Goal: Book appointment/travel/reservation

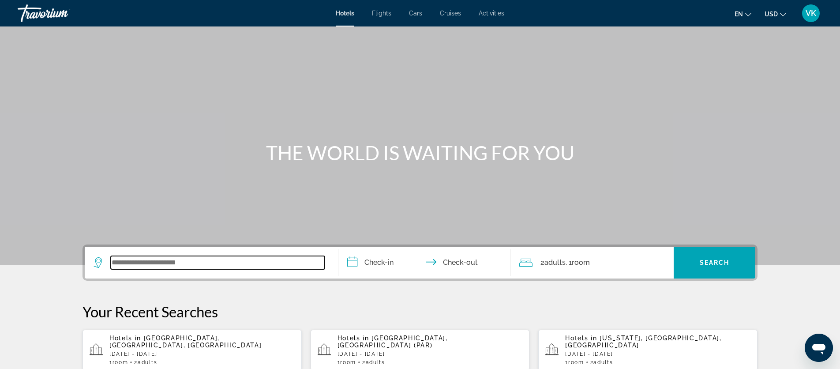
click at [122, 260] on input "Search widget" at bounding box center [218, 262] width 214 height 13
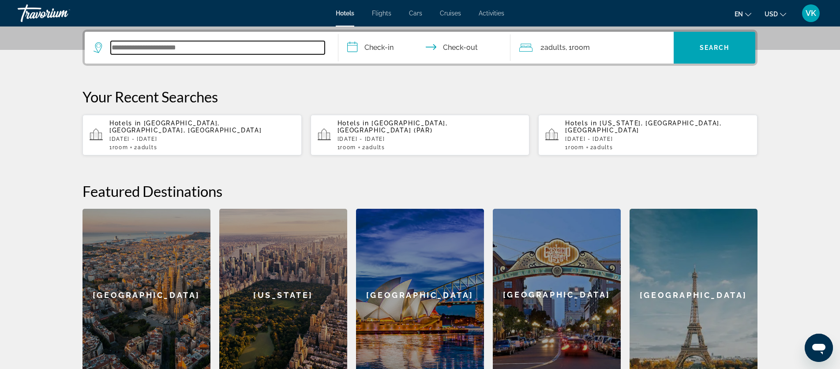
scroll to position [216, 0]
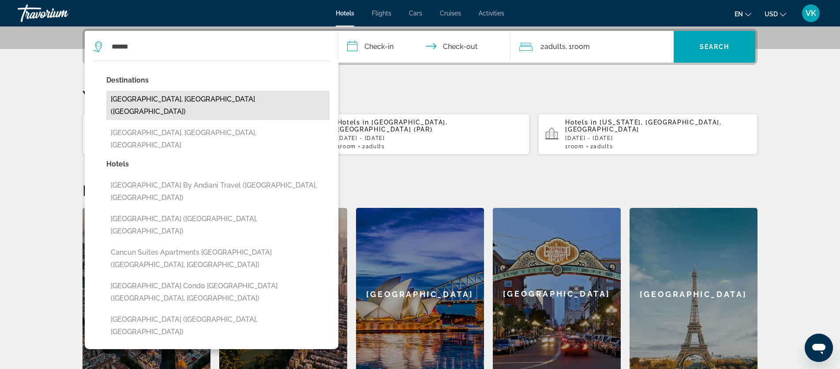
click at [160, 101] on button "[GEOGRAPHIC_DATA], [GEOGRAPHIC_DATA] ([GEOGRAPHIC_DATA])" at bounding box center [217, 105] width 223 height 29
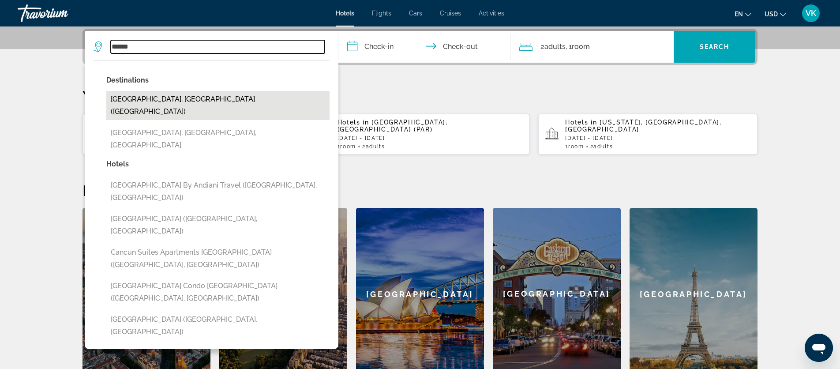
type input "**********"
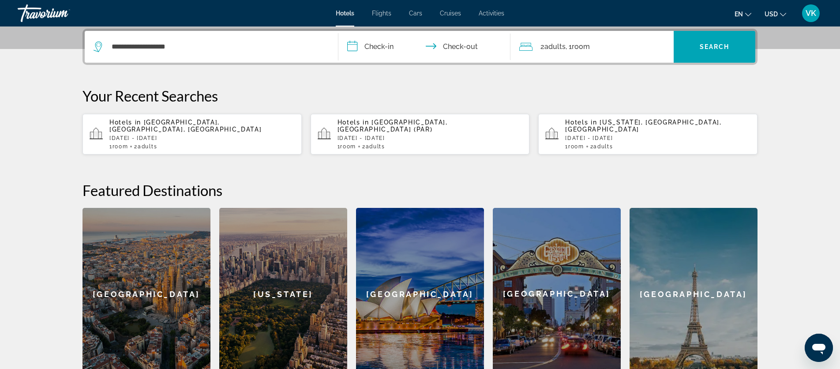
click at [379, 49] on input "**********" at bounding box center [427, 48] width 176 height 34
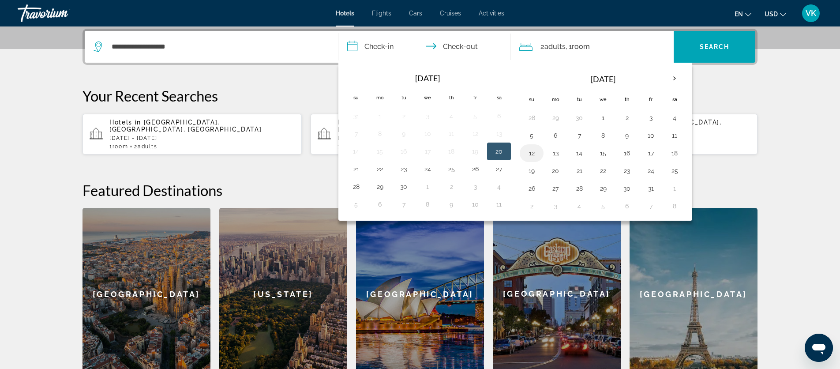
click at [532, 153] on button "12" at bounding box center [532, 153] width 14 height 12
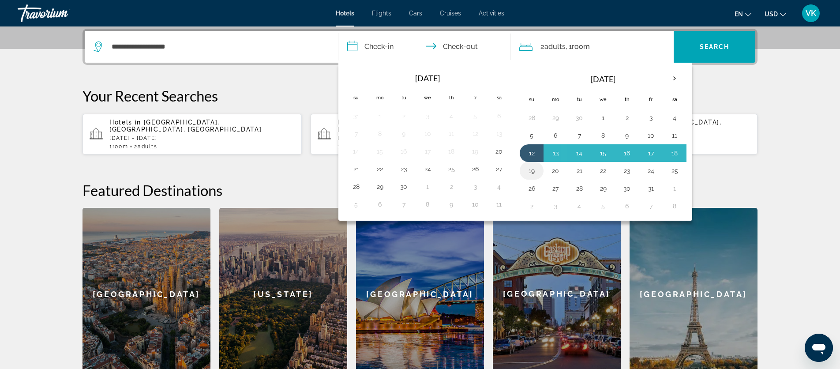
click at [533, 173] on button "19" at bounding box center [532, 171] width 14 height 12
type input "**********"
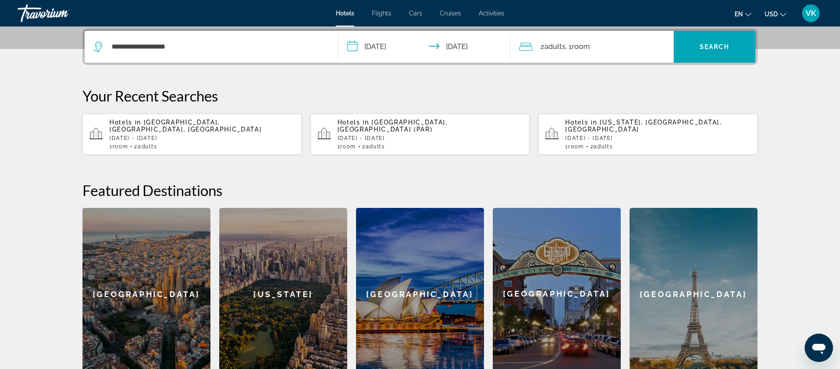
click at [584, 48] on span "Room" at bounding box center [581, 46] width 18 height 8
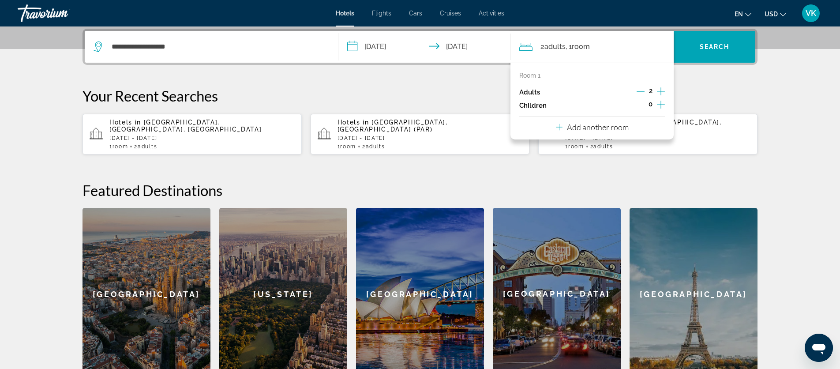
click at [661, 91] on icon "Increment adults" at bounding box center [661, 91] width 8 height 8
click at [711, 44] on span "Search" at bounding box center [715, 46] width 30 height 7
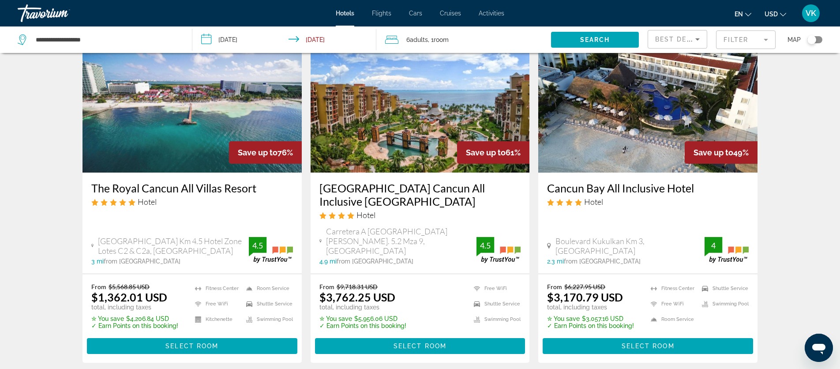
scroll to position [53, 0]
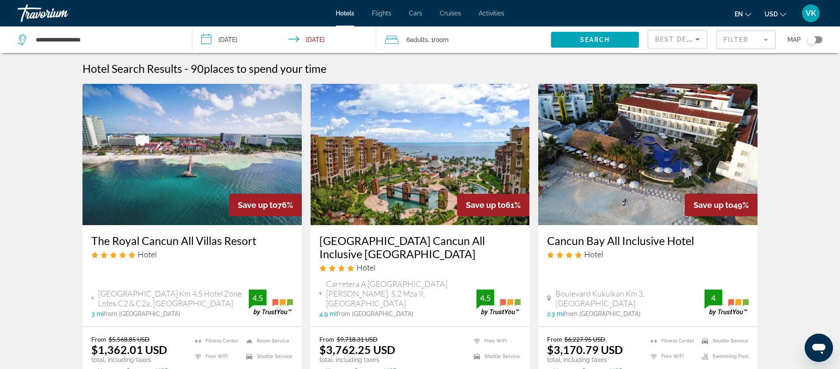
scroll to position [0, 0]
click at [750, 42] on mat-form-field "Filter" at bounding box center [746, 39] width 60 height 19
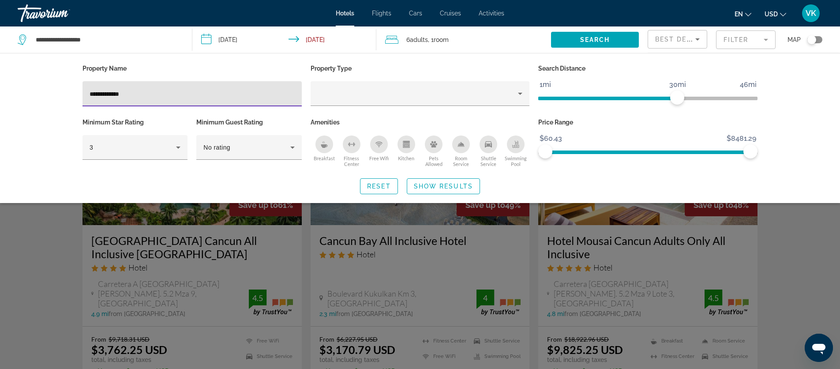
scroll to position [0, 0]
type input "**********"
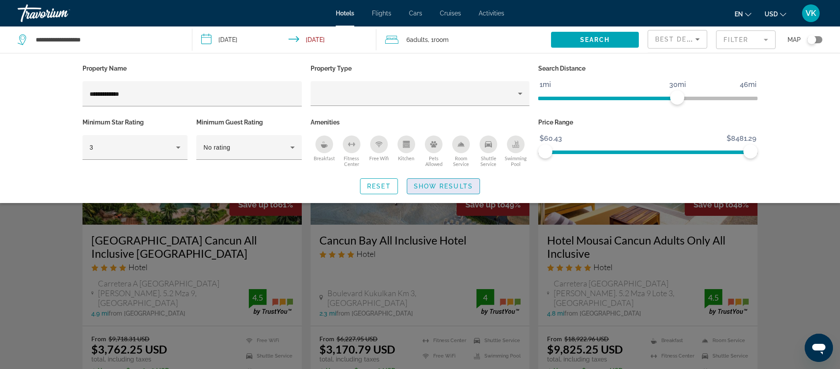
click at [446, 185] on span "Show Results" at bounding box center [443, 186] width 59 height 7
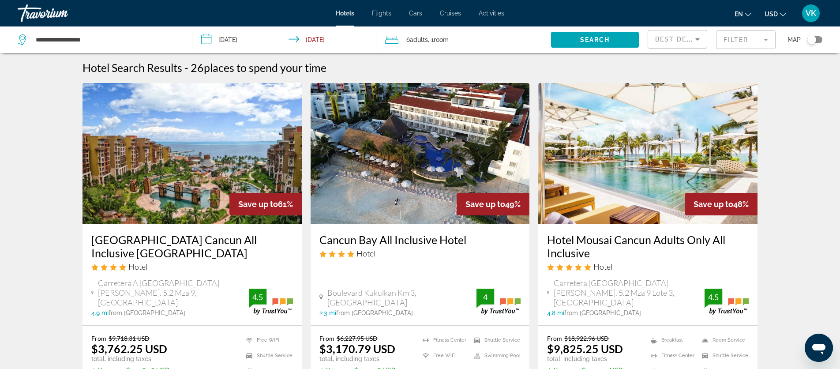
scroll to position [0, 0]
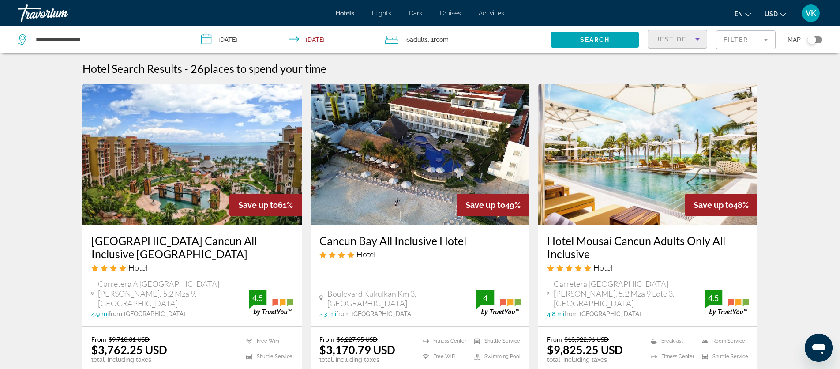
click at [696, 39] on icon "Sort by" at bounding box center [698, 39] width 4 height 2
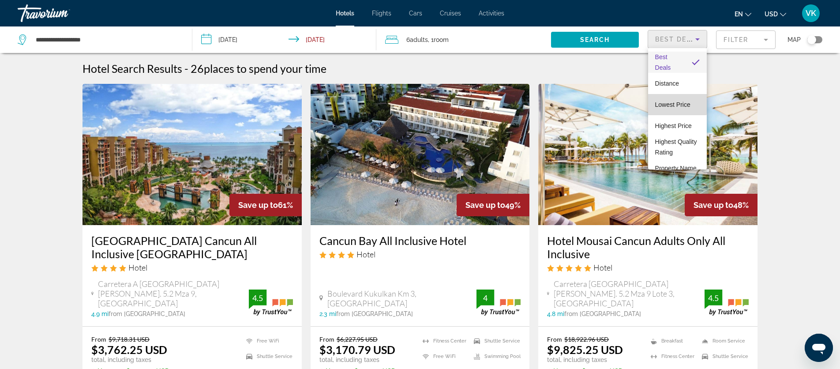
click at [669, 102] on span "Lowest Price" at bounding box center [672, 104] width 35 height 7
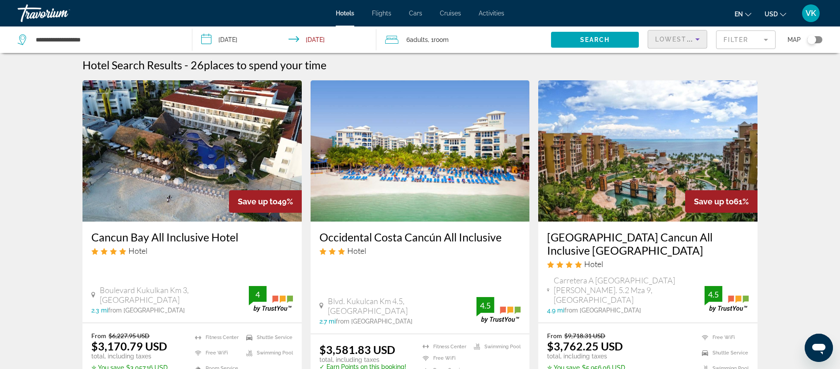
scroll to position [4, 0]
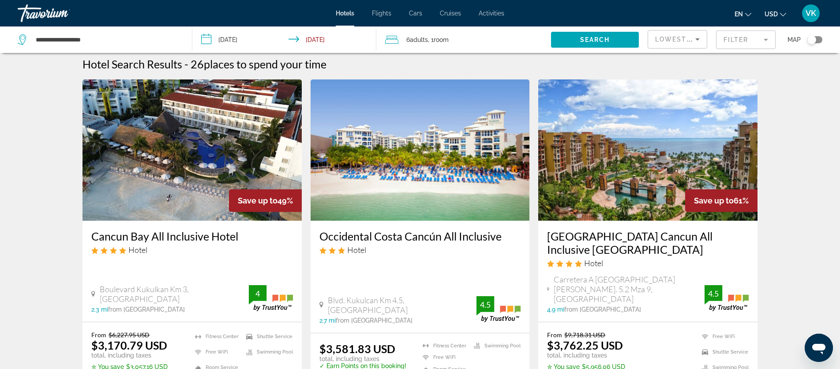
click at [220, 41] on input "**********" at bounding box center [285, 40] width 187 height 29
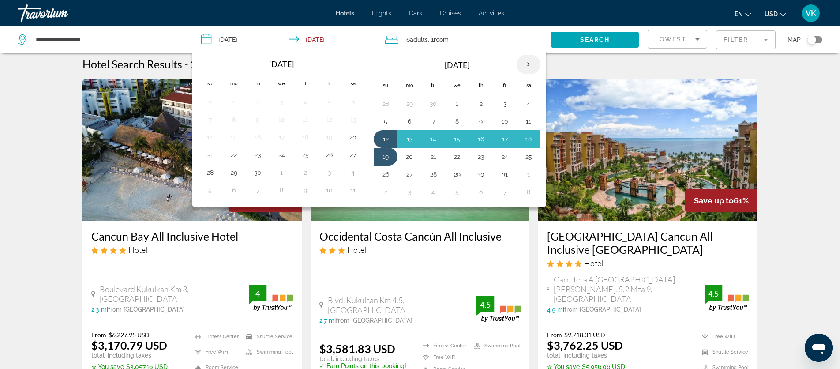
click at [528, 66] on th "Next month" at bounding box center [529, 64] width 24 height 19
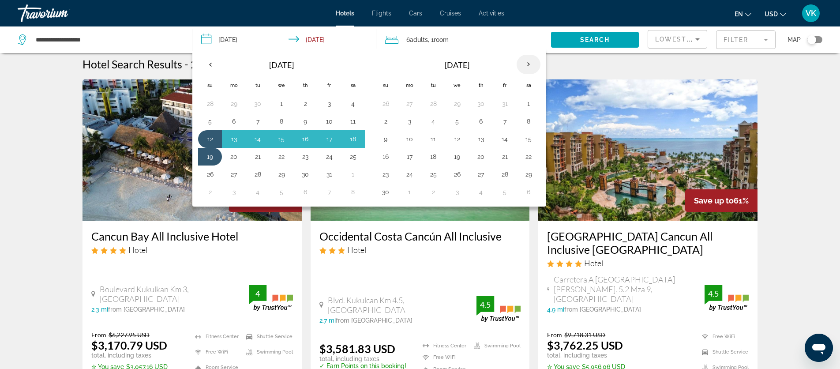
click at [528, 66] on th "Next month" at bounding box center [529, 64] width 24 height 19
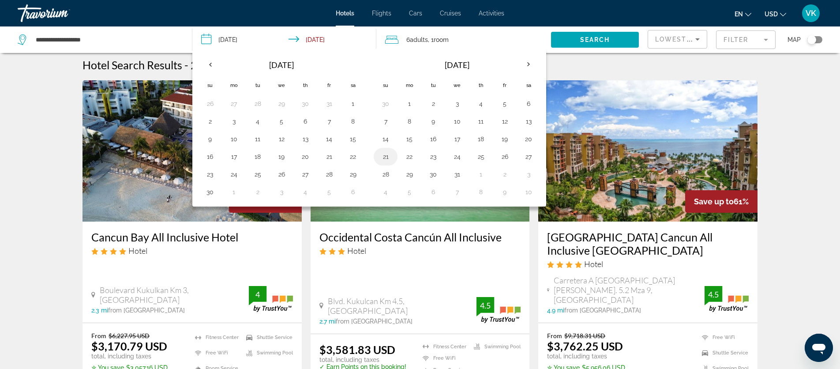
click at [385, 156] on button "21" at bounding box center [386, 156] width 14 height 12
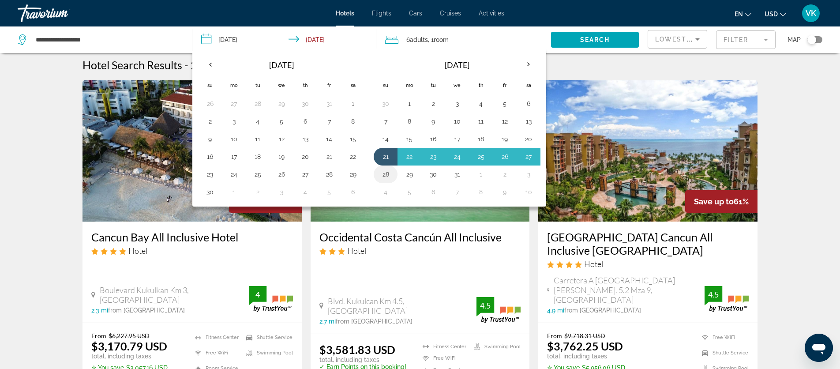
click at [388, 173] on button "28" at bounding box center [386, 174] width 14 height 12
type input "**********"
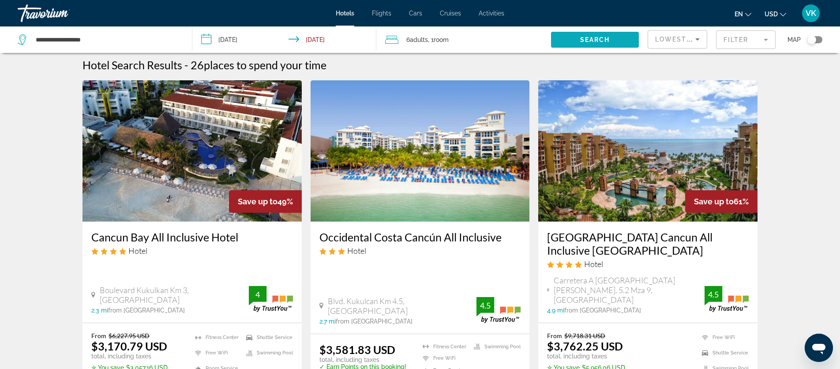
click at [595, 41] on span "Search" at bounding box center [595, 39] width 30 height 7
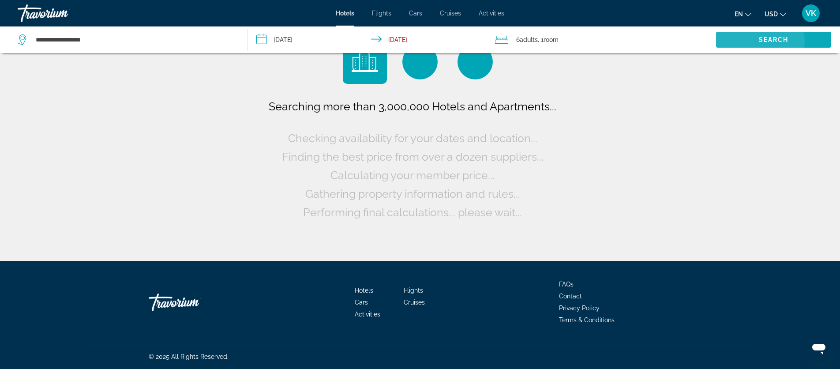
scroll to position [0, 0]
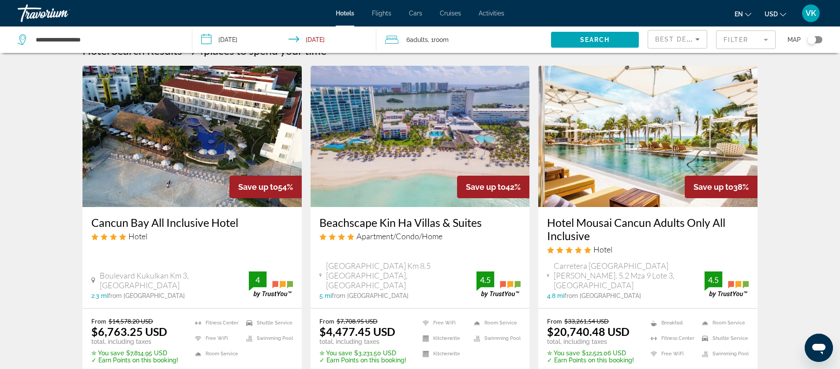
scroll to position [13, 0]
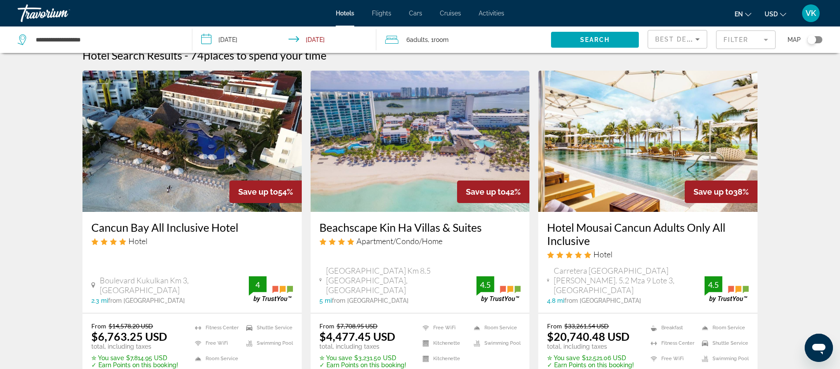
click at [745, 41] on mat-form-field "Filter" at bounding box center [746, 39] width 60 height 19
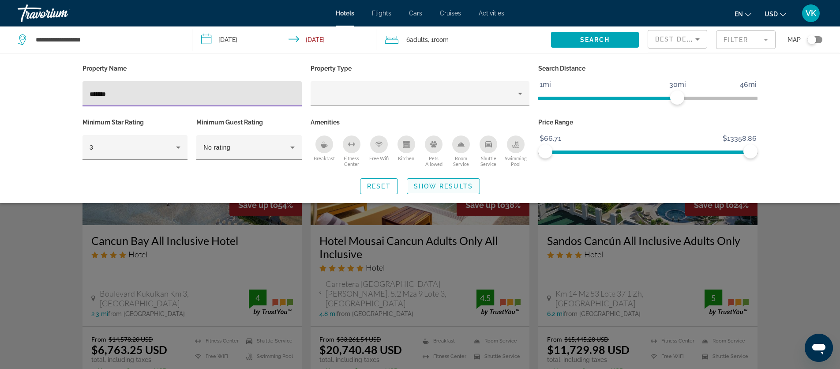
type input "*******"
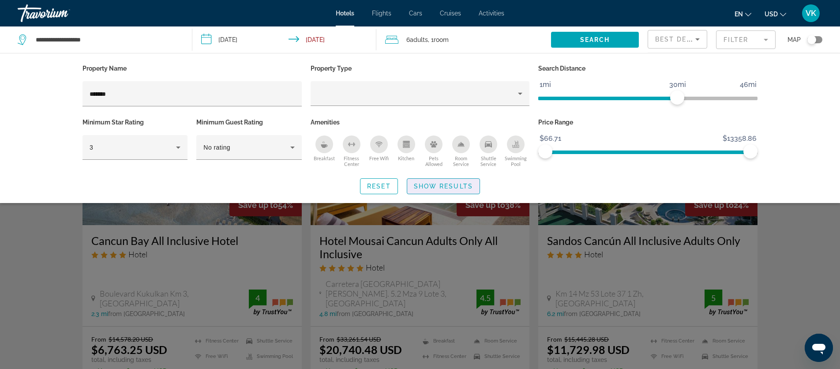
click at [430, 183] on span "Show Results" at bounding box center [443, 186] width 59 height 7
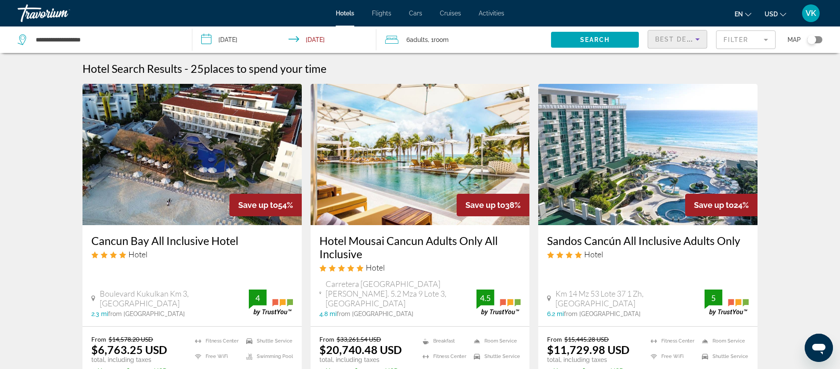
click at [703, 39] on icon "Sort by" at bounding box center [697, 39] width 11 height 11
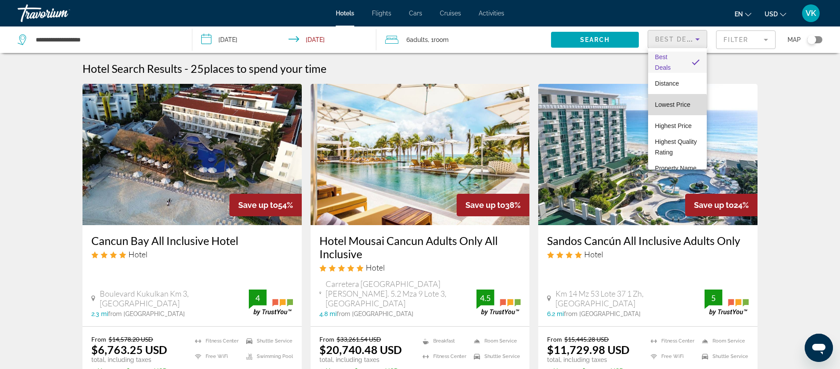
click at [669, 105] on span "Lowest Price" at bounding box center [672, 104] width 35 height 7
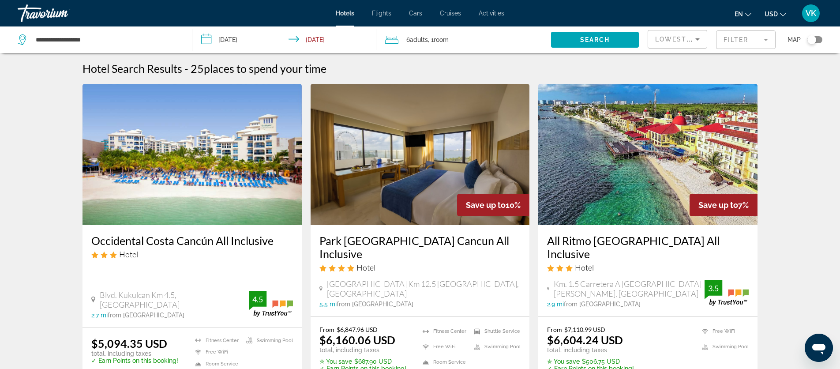
click at [418, 40] on span "Adults" at bounding box center [419, 39] width 18 height 7
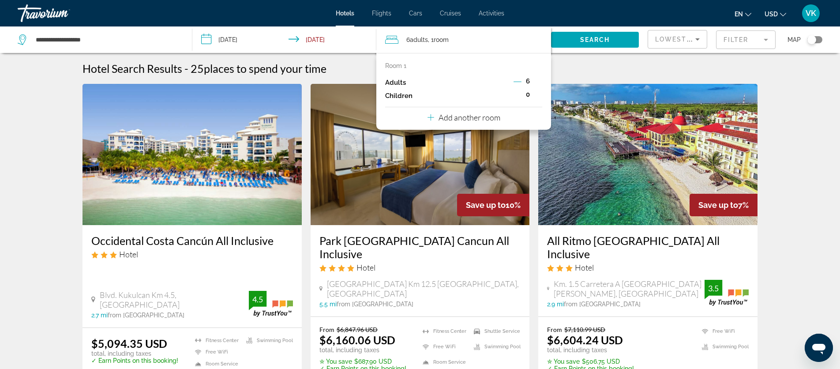
click at [517, 81] on icon "Decrement adults" at bounding box center [518, 82] width 8 height 8
click at [540, 94] on icon "Increment children" at bounding box center [538, 95] width 8 height 8
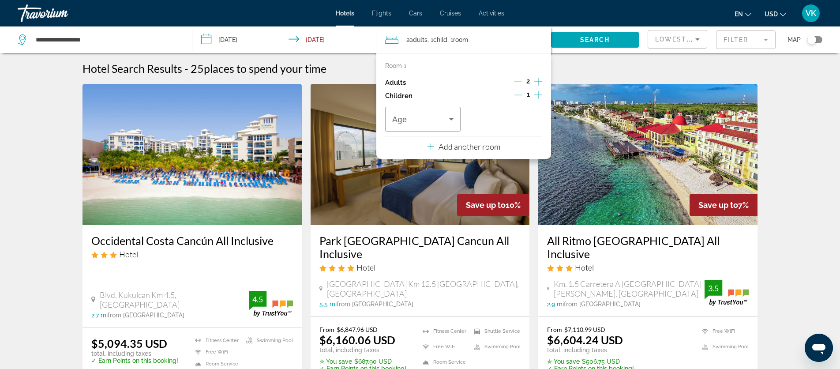
click at [540, 94] on icon "Increment children" at bounding box center [538, 95] width 8 height 8
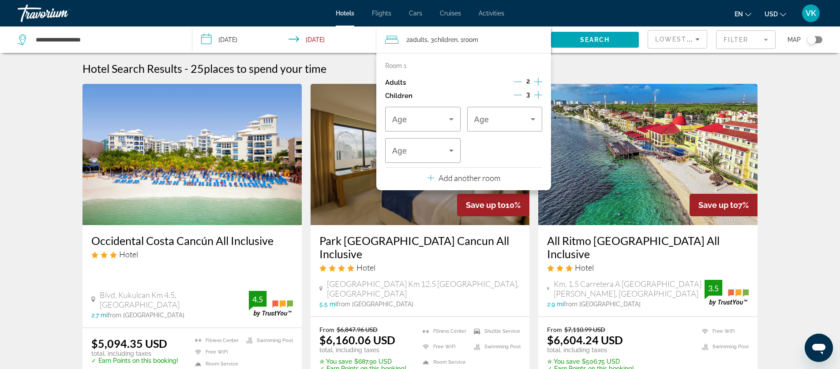
click at [540, 94] on icon "Increment children" at bounding box center [538, 95] width 8 height 8
click at [451, 120] on icon "Travelers: 2 adults, 4 children" at bounding box center [451, 119] width 11 height 11
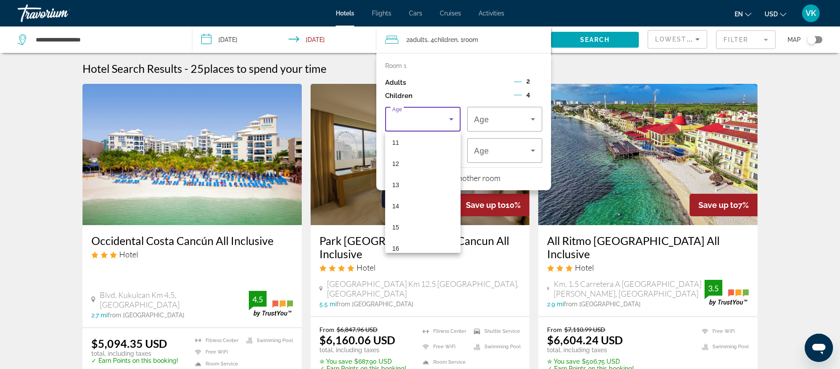
scroll to position [267, 0]
click at [398, 219] on span "16" at bounding box center [395, 217] width 7 height 11
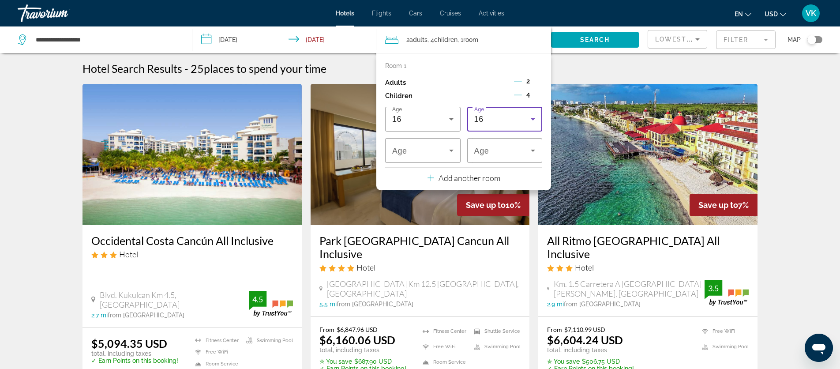
click at [534, 118] on icon "Travelers: 2 adults, 4 children" at bounding box center [533, 119] width 4 height 2
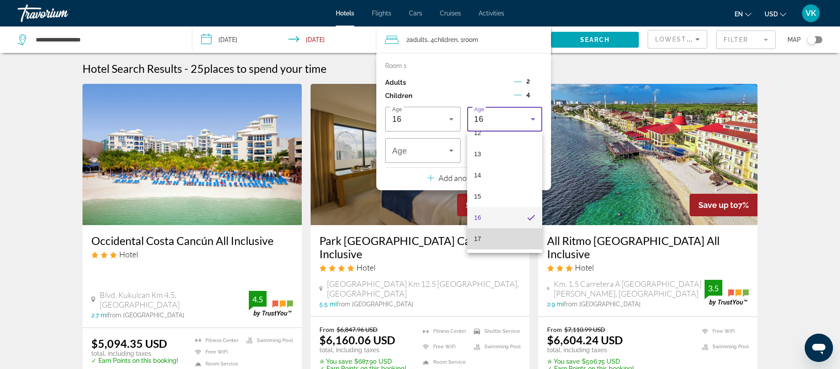
click at [478, 241] on span "17" at bounding box center [477, 238] width 7 height 11
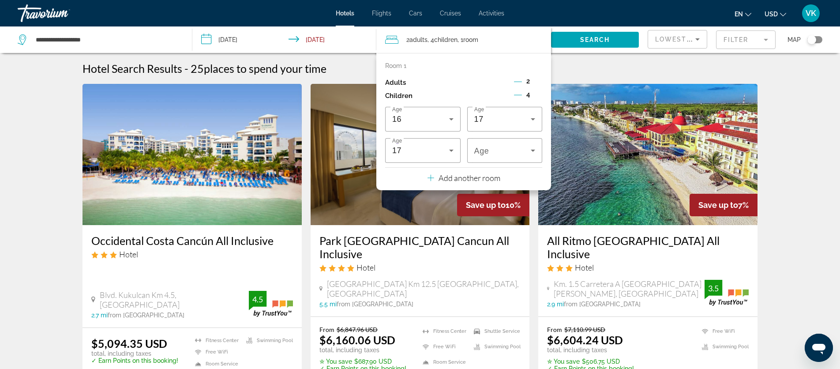
click at [519, 94] on icon "Decrement children" at bounding box center [518, 95] width 8 height 8
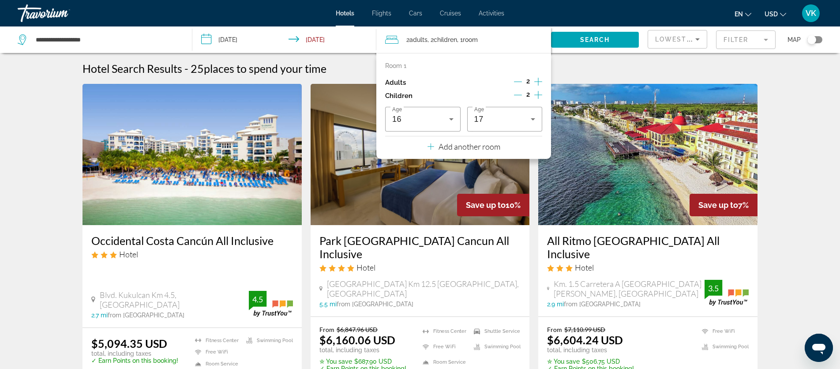
click at [540, 80] on icon "Increment adults" at bounding box center [538, 81] width 8 height 11
click at [596, 39] on span "Search" at bounding box center [595, 39] width 30 height 7
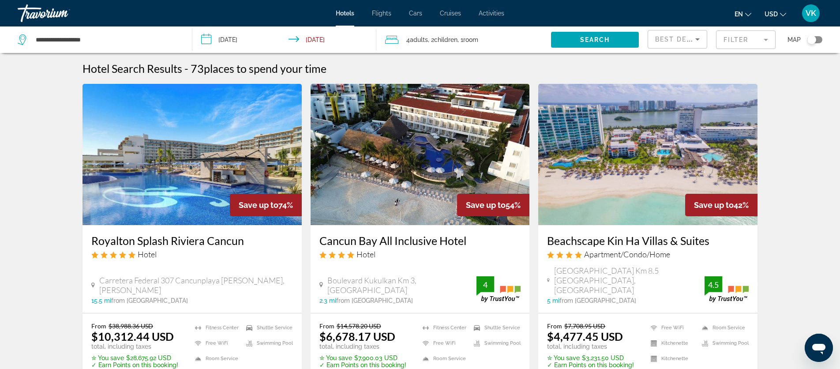
click at [243, 41] on input "**********" at bounding box center [285, 40] width 187 height 29
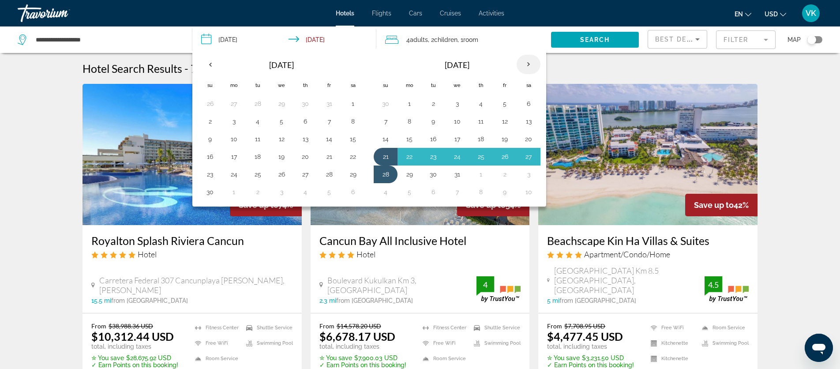
click at [528, 62] on th "Next month" at bounding box center [529, 64] width 24 height 19
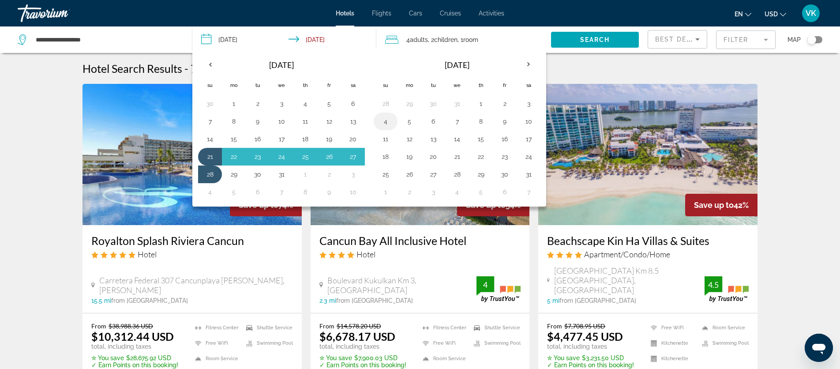
click at [386, 121] on button "4" at bounding box center [386, 121] width 14 height 12
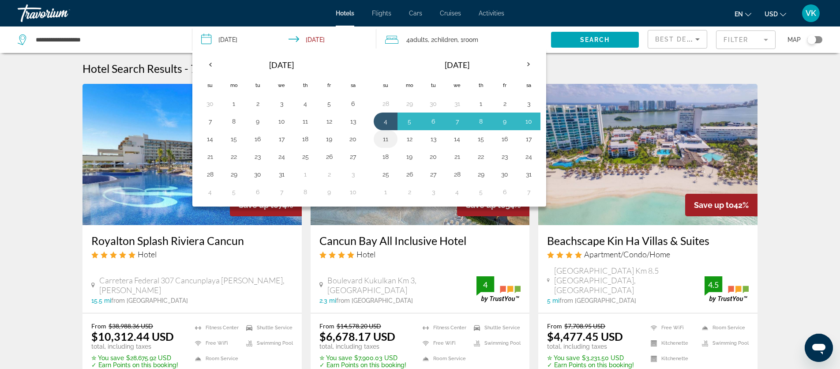
click at [385, 140] on button "11" at bounding box center [386, 139] width 14 height 12
type input "**********"
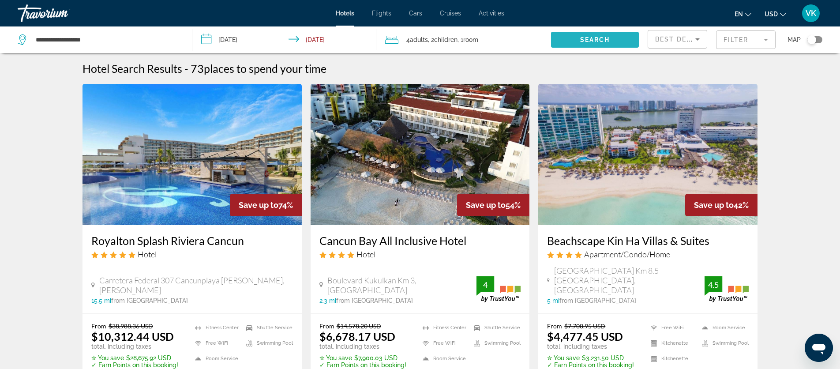
click at [604, 40] on span "Search" at bounding box center [595, 39] width 30 height 7
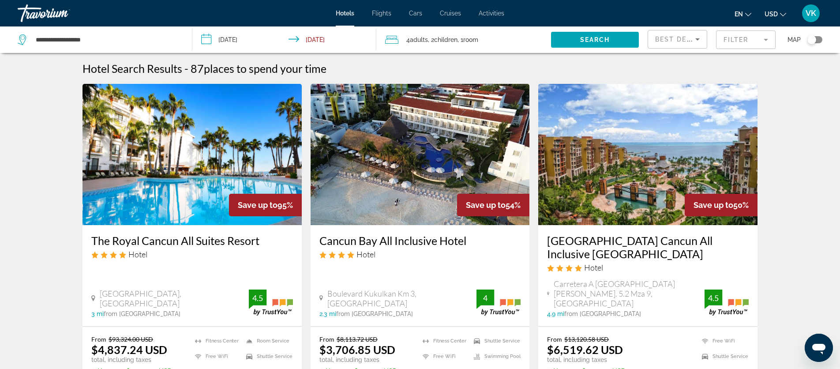
click at [747, 41] on mat-form-field "Filter" at bounding box center [746, 39] width 60 height 19
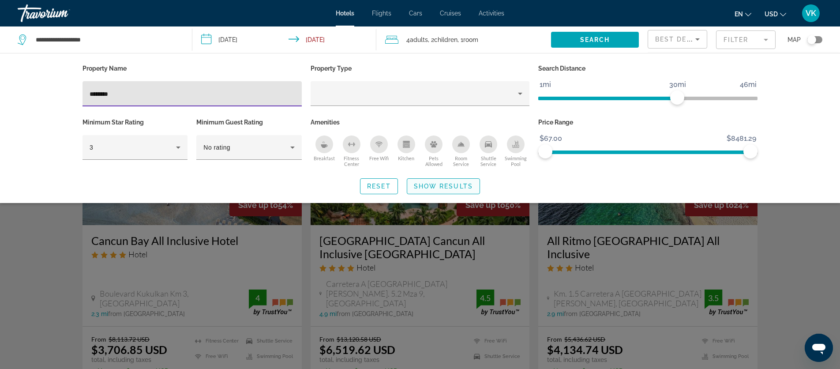
type input "********"
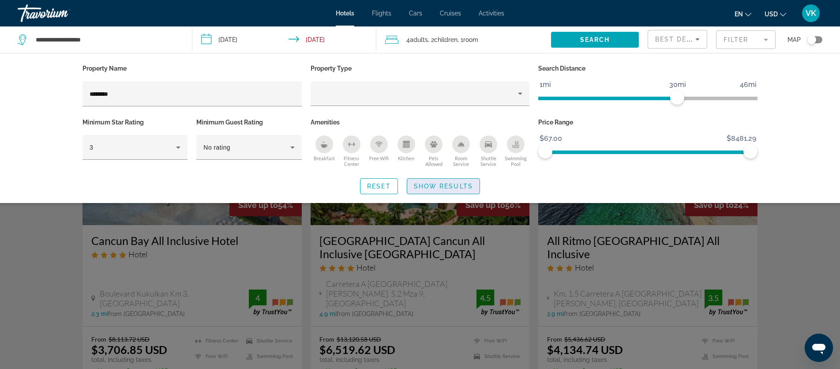
click at [437, 186] on span "Show Results" at bounding box center [443, 186] width 59 height 7
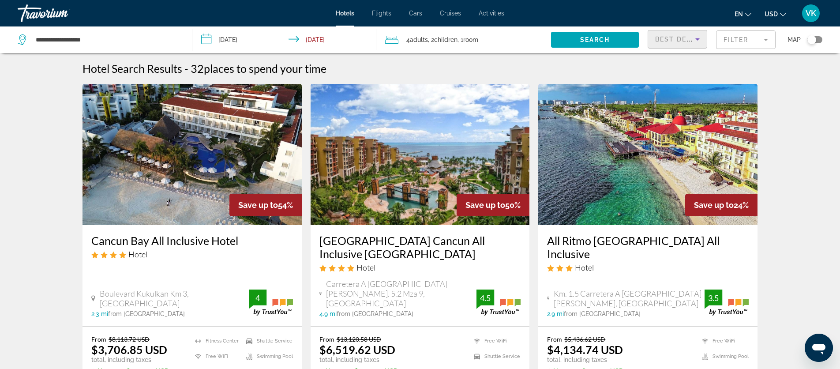
click at [674, 38] on span "Best Deals" at bounding box center [678, 39] width 46 height 7
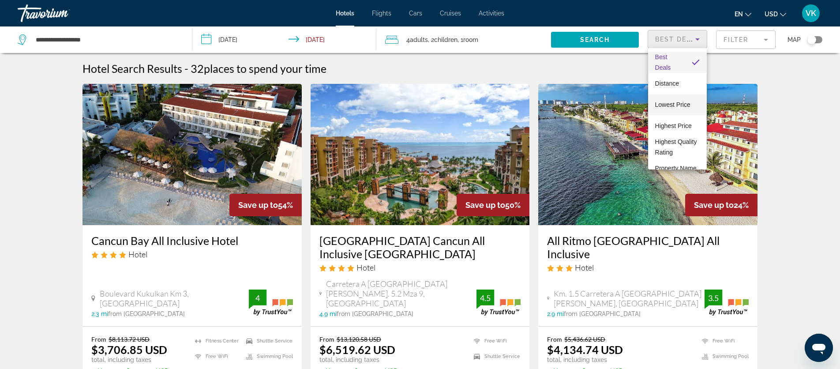
click at [674, 106] on span "Lowest Price" at bounding box center [672, 104] width 35 height 7
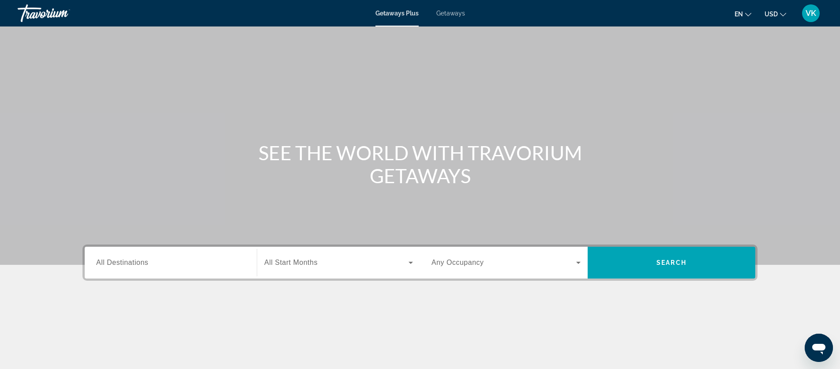
click at [112, 265] on span "All Destinations" at bounding box center [122, 263] width 52 height 8
click at [112, 265] on input "Destination All Destinations" at bounding box center [170, 263] width 149 height 11
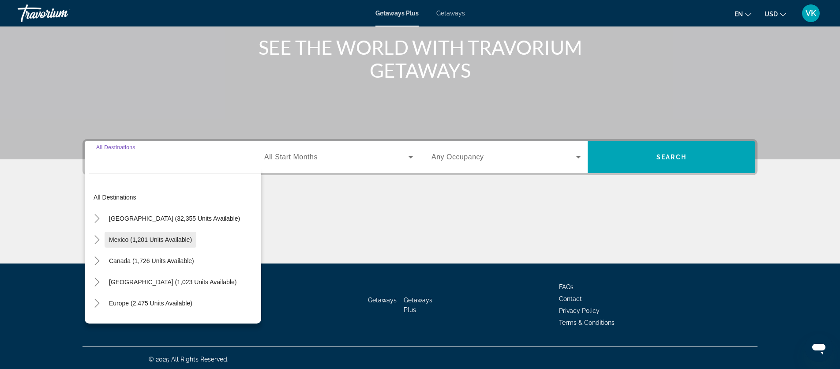
scroll to position [108, 0]
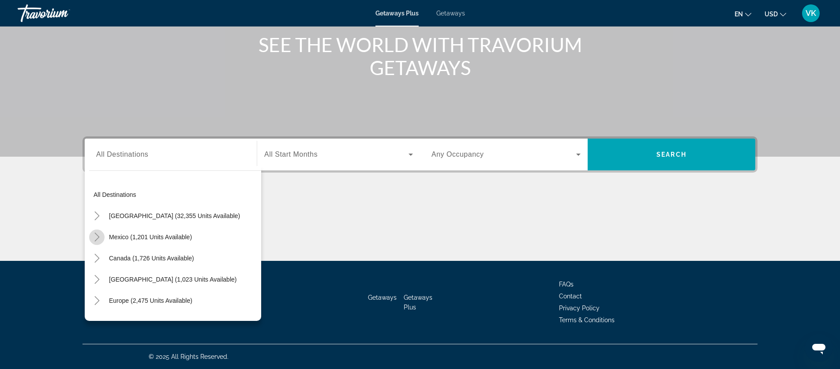
click at [98, 236] on icon "Toggle Mexico (1,201 units available)" at bounding box center [96, 237] width 5 height 9
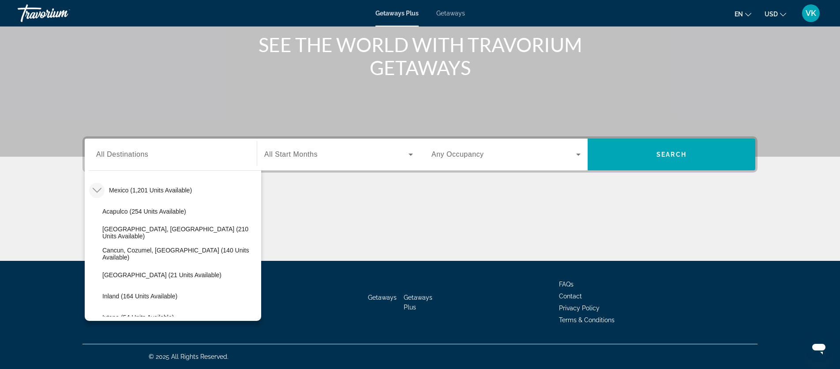
click at [62, 225] on section "SEE THE WORLD WITH TRAVORIUM GETAWAYS Destination All Destinations All destinat…" at bounding box center [420, 76] width 840 height 369
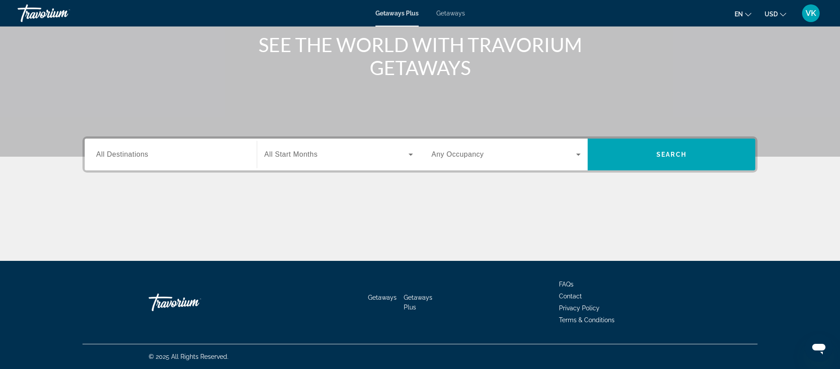
click at [117, 156] on span "All Destinations" at bounding box center [122, 154] width 52 height 8
click at [117, 156] on input "Destination All Destinations" at bounding box center [170, 155] width 149 height 11
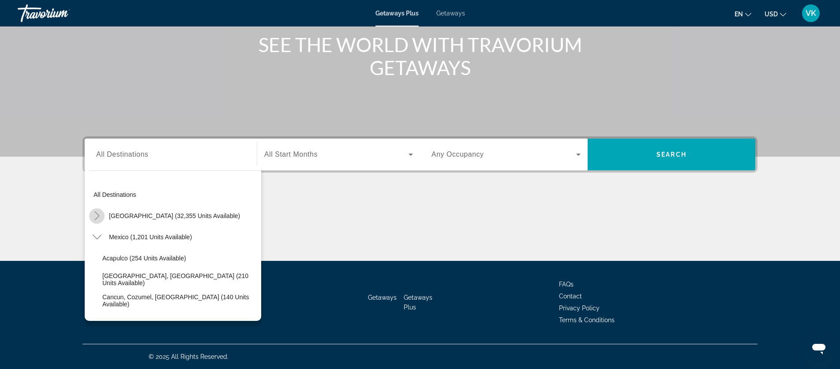
click at [97, 217] on icon "Toggle United States (32,355 units available)" at bounding box center [97, 215] width 9 height 9
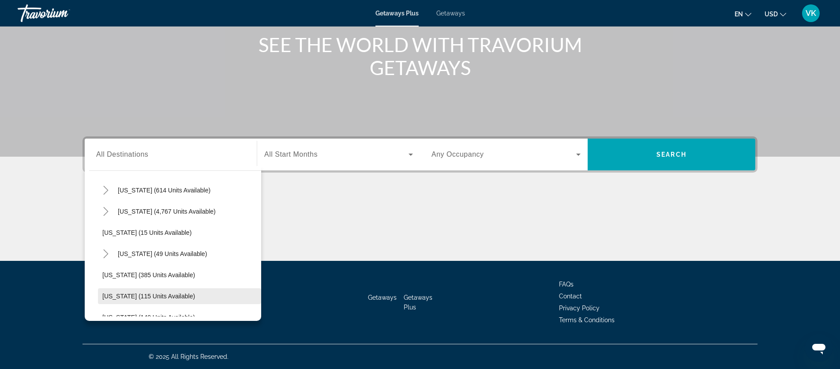
scroll to position [102, 0]
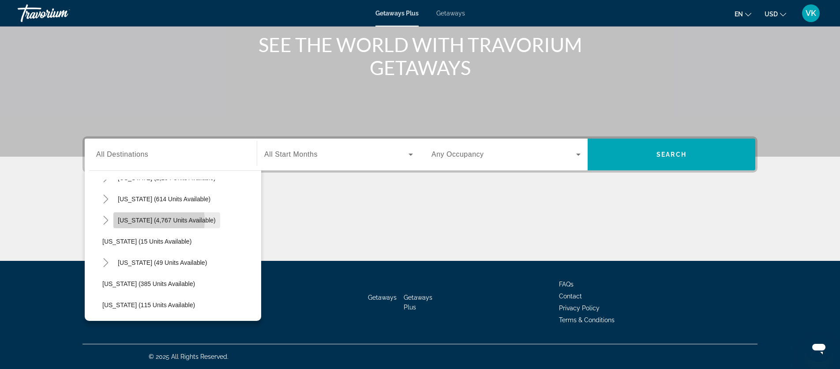
click at [149, 221] on span "Florida (4,767 units available)" at bounding box center [167, 220] width 98 height 7
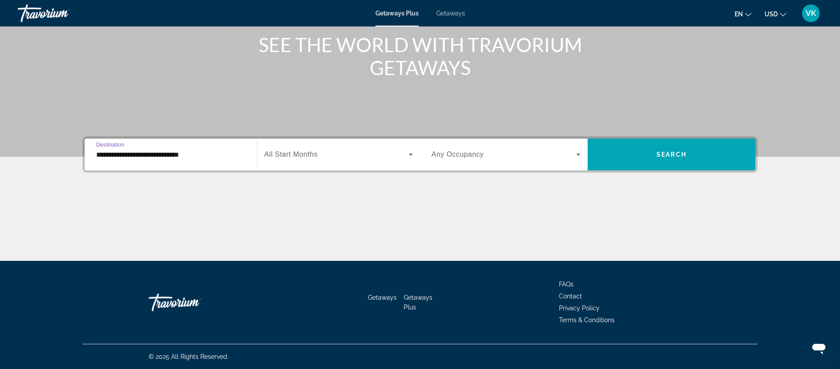
click at [308, 155] on span "All Start Months" at bounding box center [290, 154] width 53 height 8
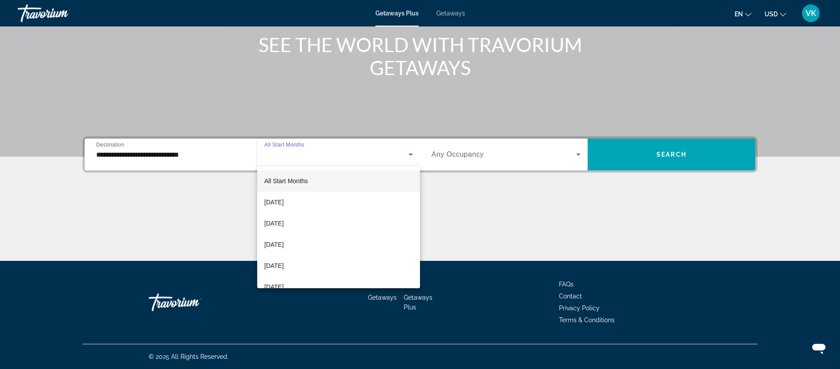
click at [168, 200] on div at bounding box center [420, 184] width 840 height 369
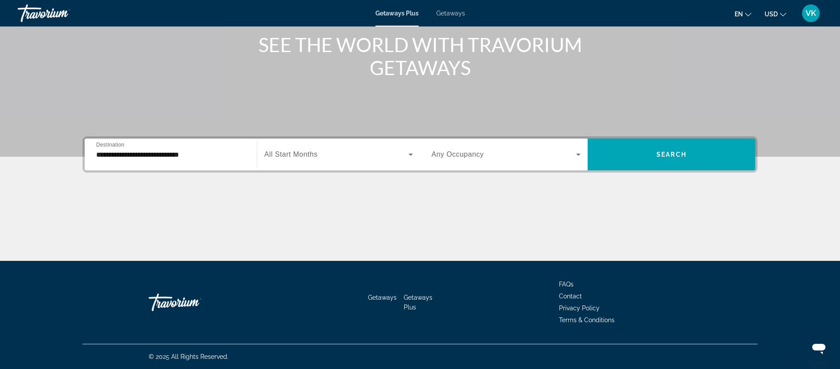
click at [177, 157] on input "**********" at bounding box center [170, 155] width 149 height 11
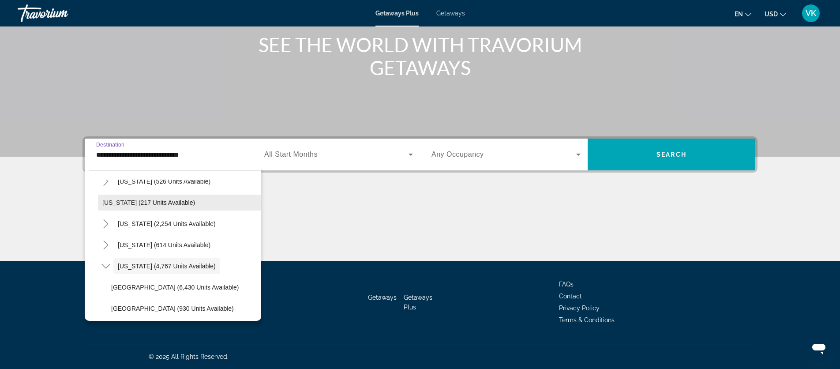
scroll to position [0, 0]
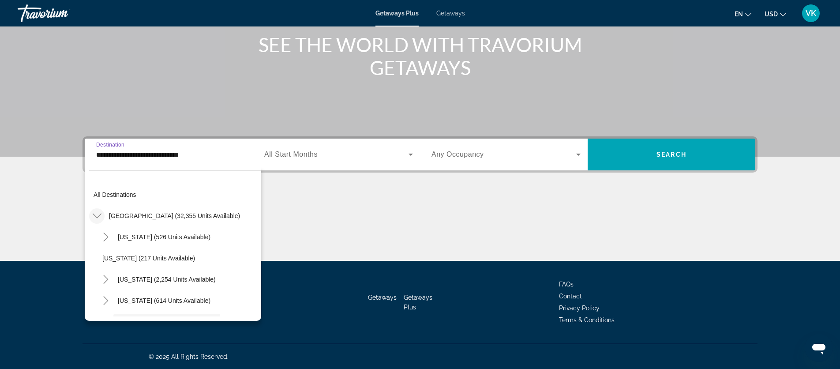
click at [96, 216] on icon "Toggle United States (32,355 units available)" at bounding box center [97, 215] width 9 height 9
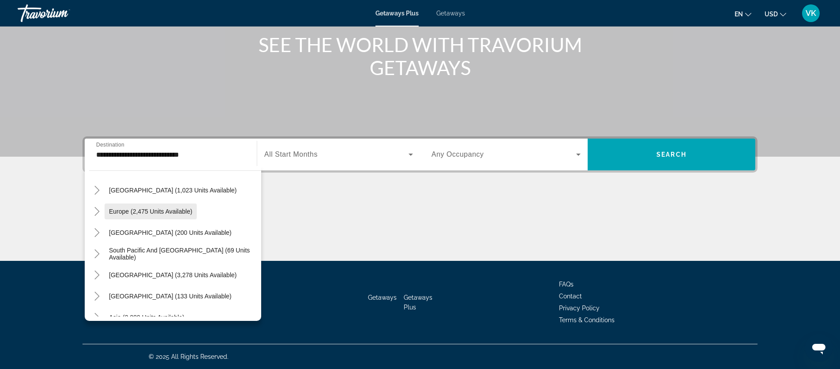
scroll to position [302, 0]
click at [137, 210] on span "Europe (2,475 units available)" at bounding box center [150, 210] width 83 height 7
type input "**********"
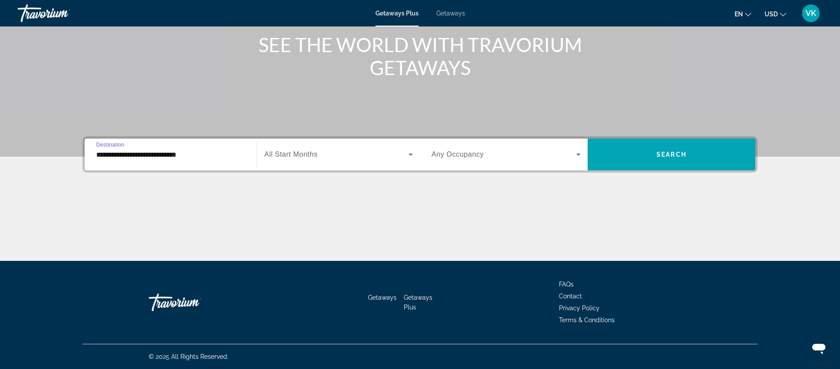
click at [296, 158] on span "All Start Months" at bounding box center [290, 154] width 53 height 8
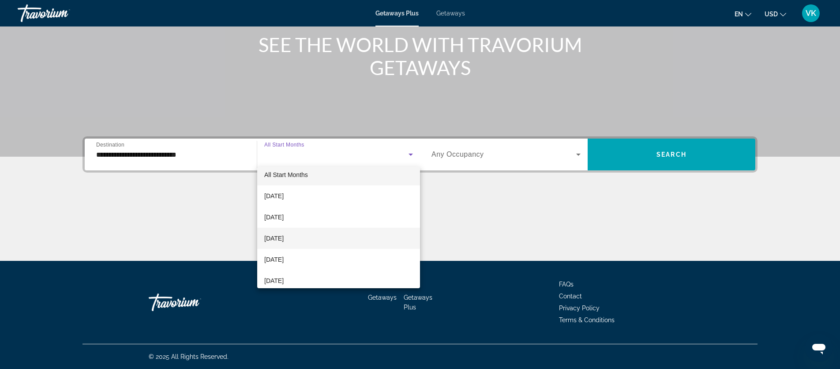
scroll to position [5, 0]
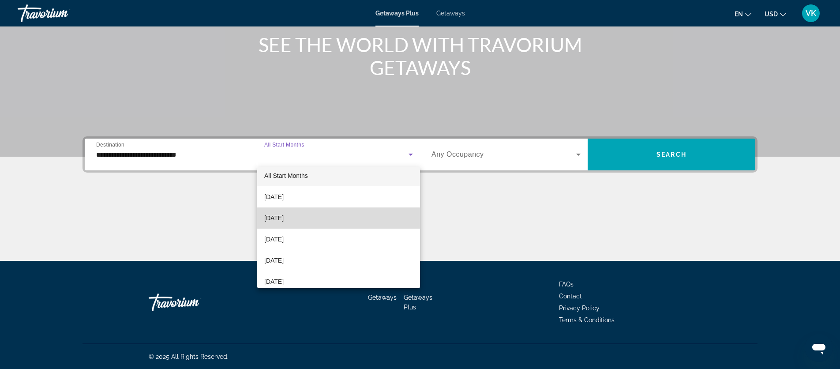
click at [281, 218] on span "October 2025" at bounding box center [273, 218] width 19 height 11
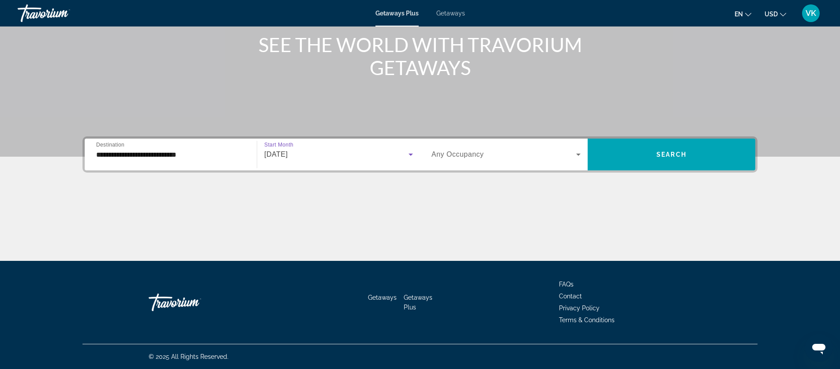
click at [578, 154] on icon "Search widget" at bounding box center [578, 155] width 4 height 2
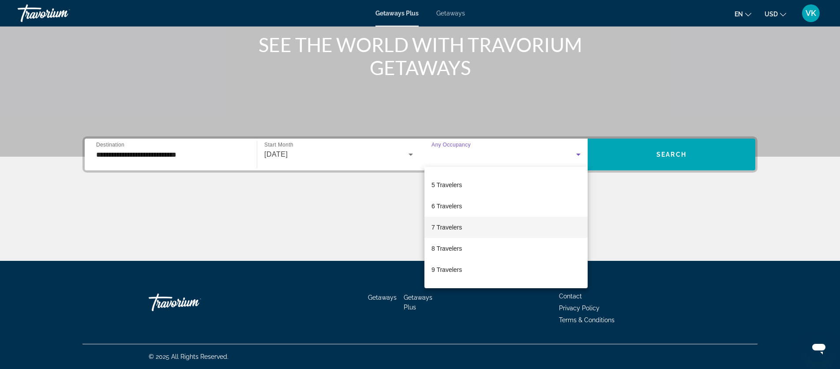
scroll to position [78, 0]
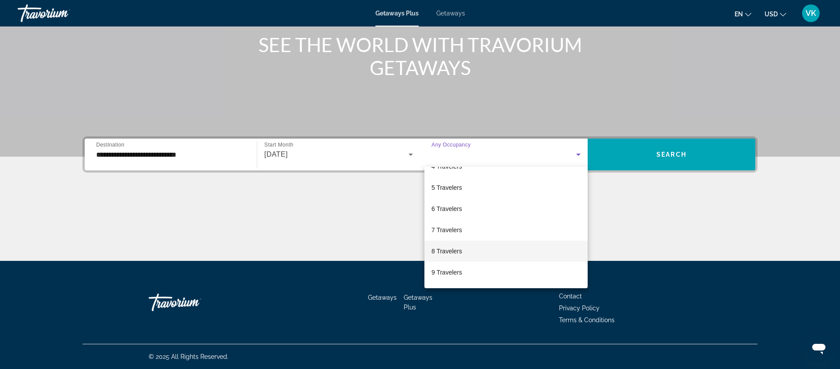
click at [452, 252] on span "8 Travelers" at bounding box center [447, 251] width 30 height 11
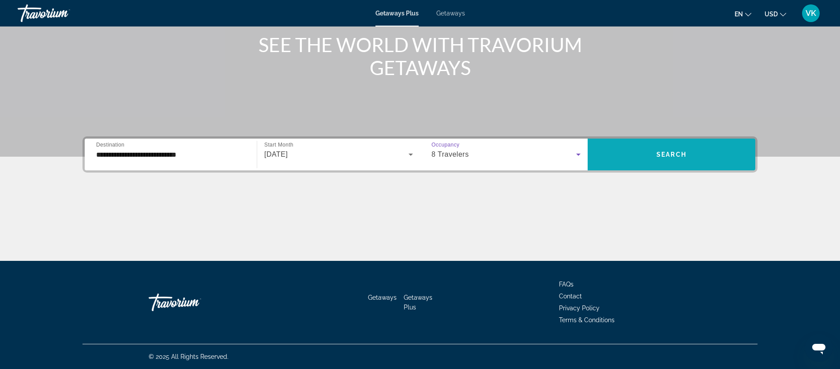
click at [665, 157] on span "Search" at bounding box center [672, 154] width 30 height 7
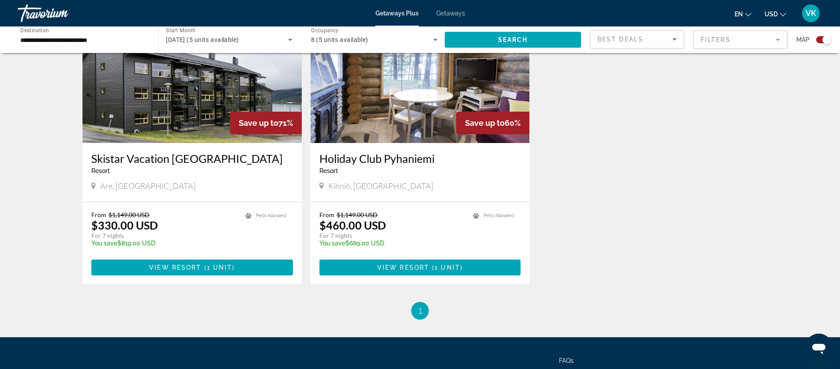
scroll to position [655, 0]
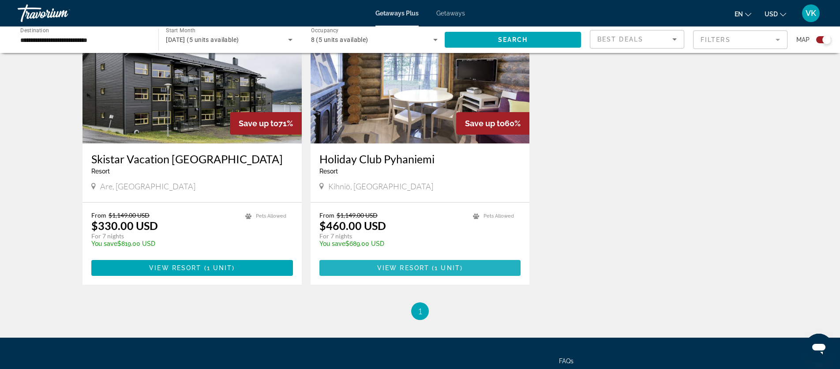
click at [409, 266] on span "View Resort" at bounding box center [403, 267] width 52 height 7
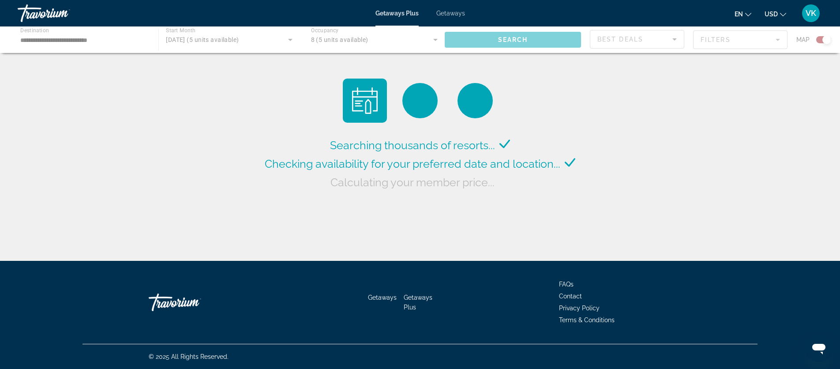
click at [446, 15] on span "Getaways" at bounding box center [450, 13] width 29 height 7
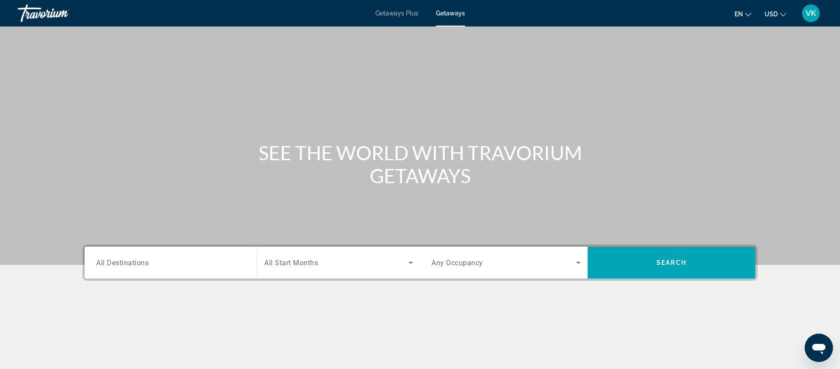
click at [132, 264] on span "All Destinations" at bounding box center [122, 262] width 53 height 8
click at [132, 264] on input "Destination All Destinations" at bounding box center [170, 263] width 149 height 11
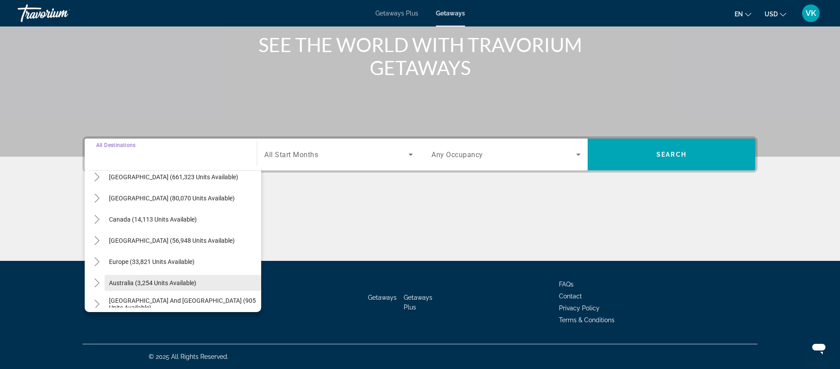
scroll to position [36, 0]
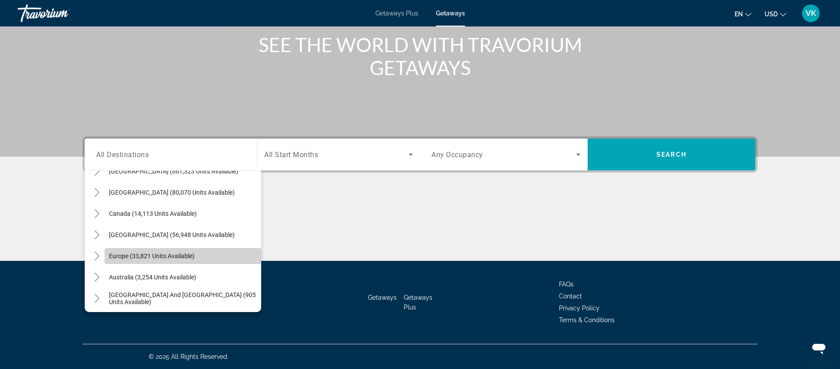
click at [128, 260] on span "Search widget" at bounding box center [183, 255] width 157 height 21
type input "**********"
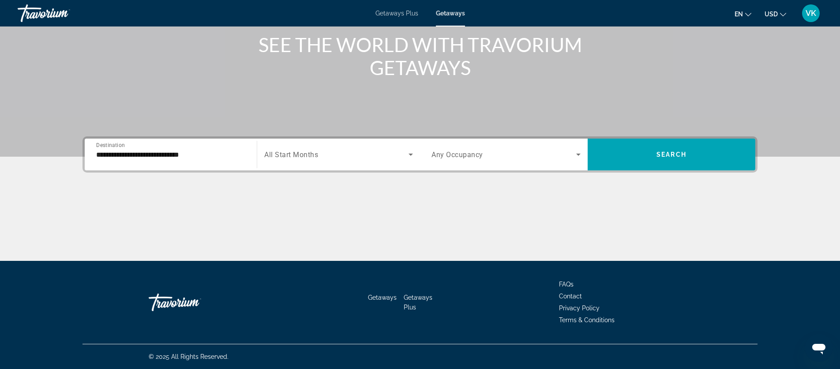
click at [311, 156] on span "All Start Months" at bounding box center [291, 154] width 54 height 8
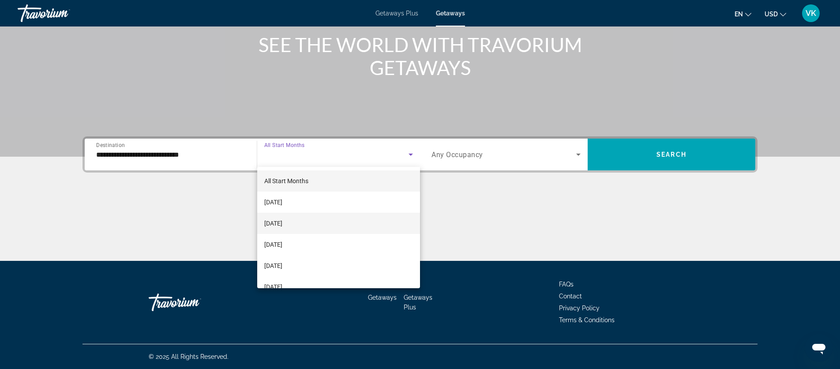
click at [282, 224] on span "October 2025" at bounding box center [273, 223] width 18 height 11
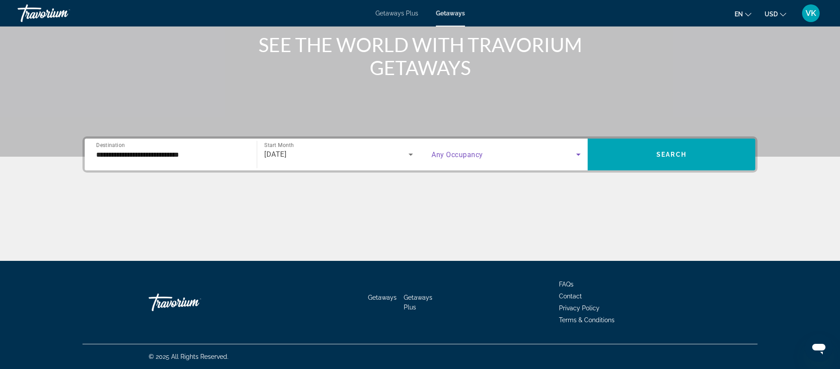
click at [575, 155] on icon "Search widget" at bounding box center [578, 154] width 11 height 11
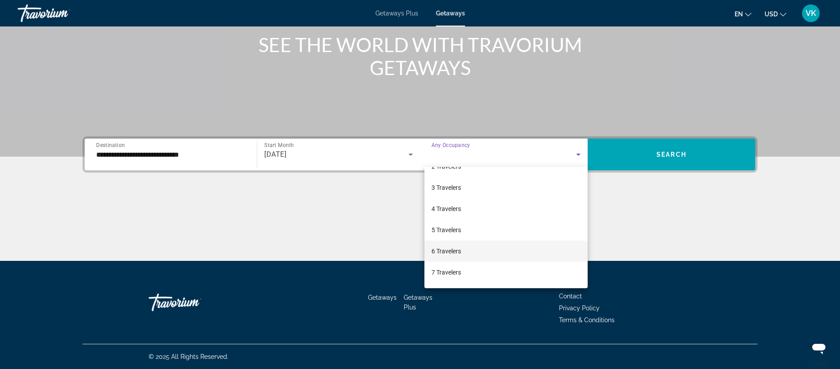
scroll to position [66, 0]
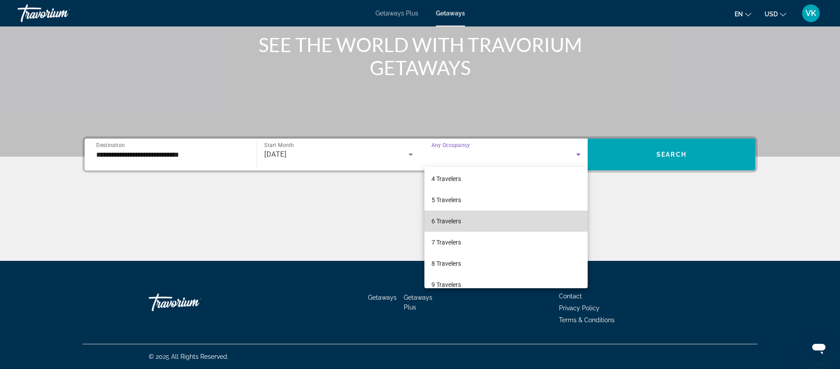
click at [442, 222] on span "6 Travelers" at bounding box center [447, 221] width 30 height 11
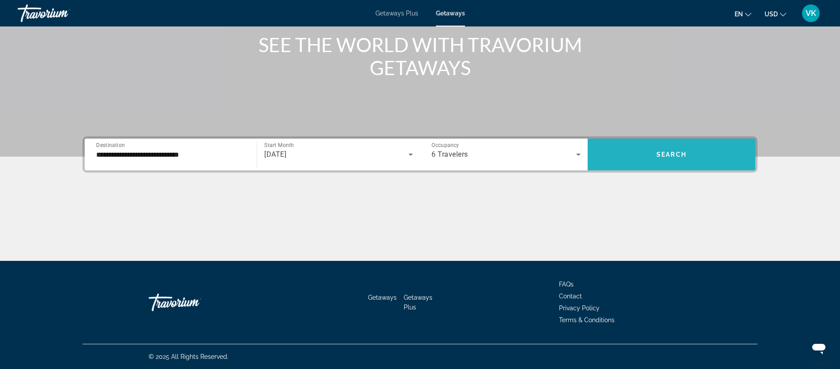
click at [660, 154] on span "Search" at bounding box center [672, 154] width 30 height 7
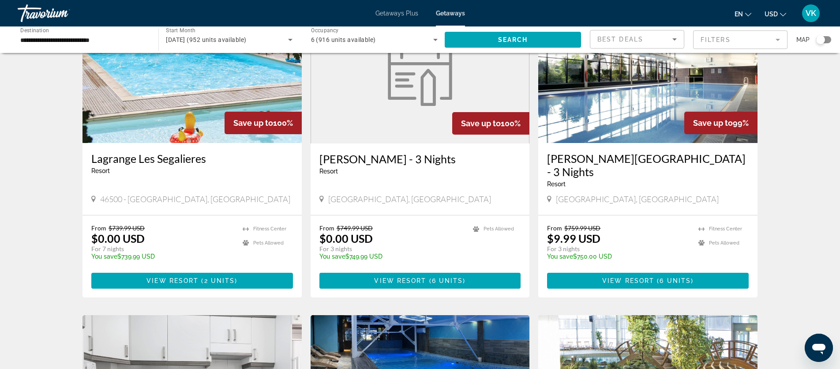
scroll to position [85, 0]
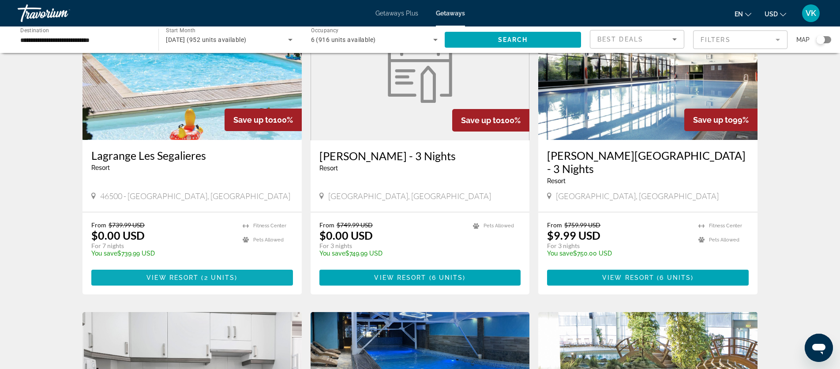
click at [186, 274] on span "View Resort" at bounding box center [173, 277] width 52 height 7
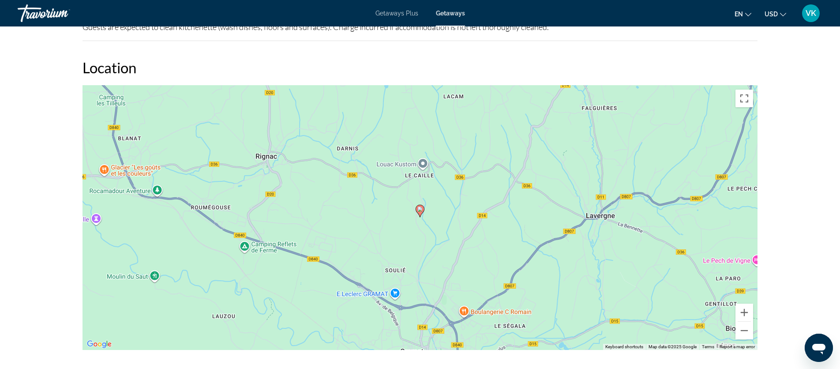
scroll to position [1114, 0]
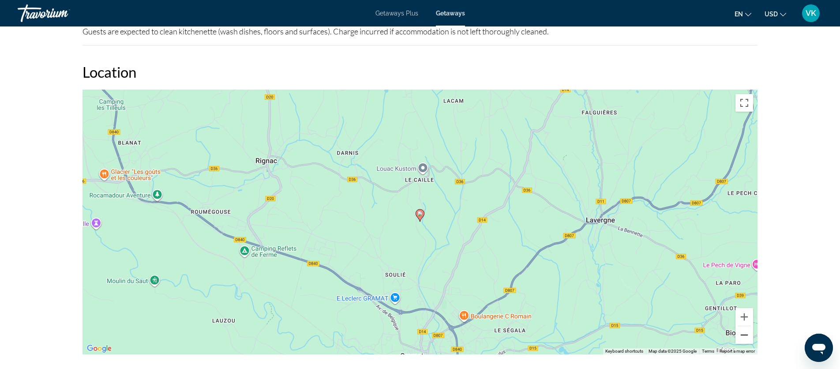
click at [744, 338] on button "Zoom out" at bounding box center [745, 335] width 18 height 18
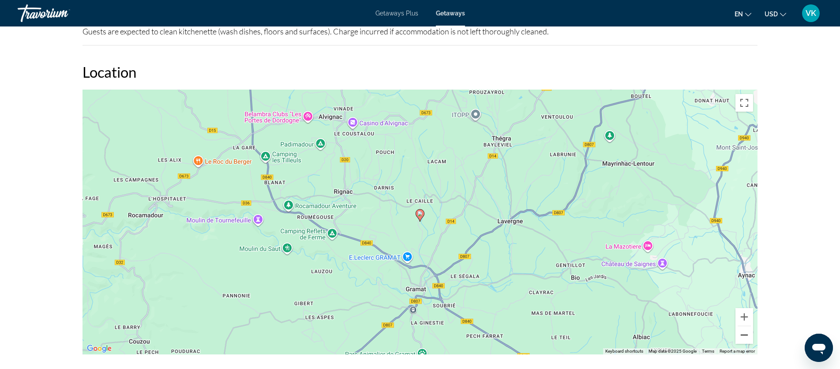
click at [744, 338] on button "Zoom out" at bounding box center [745, 335] width 18 height 18
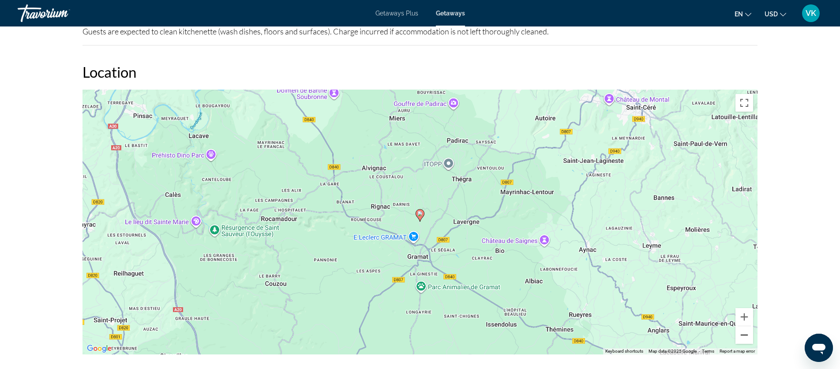
click at [744, 338] on button "Zoom out" at bounding box center [745, 335] width 18 height 18
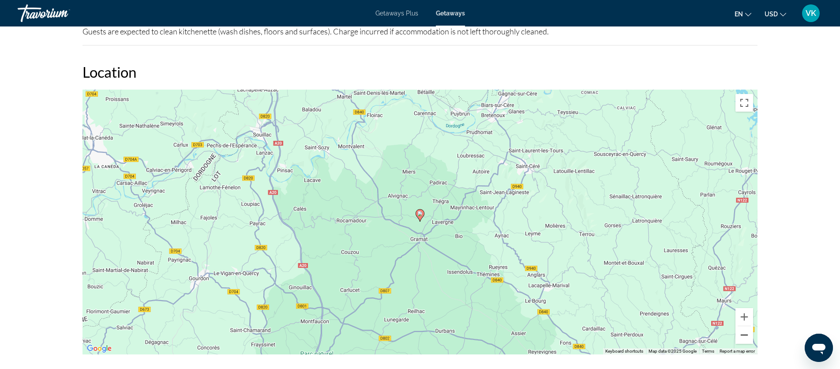
click at [744, 338] on button "Zoom out" at bounding box center [745, 335] width 18 height 18
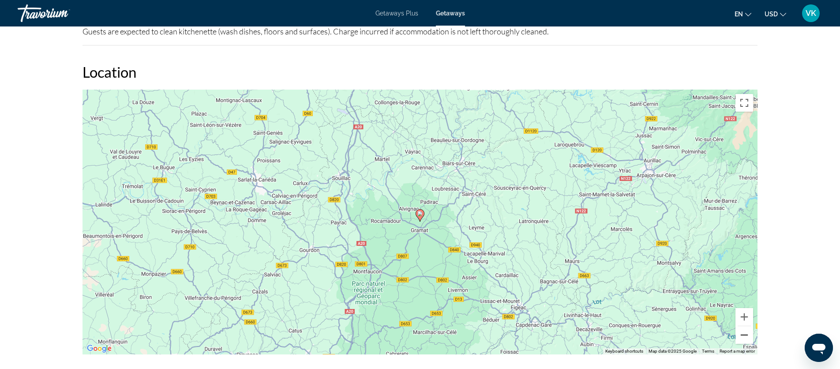
click at [744, 338] on button "Zoom out" at bounding box center [745, 335] width 18 height 18
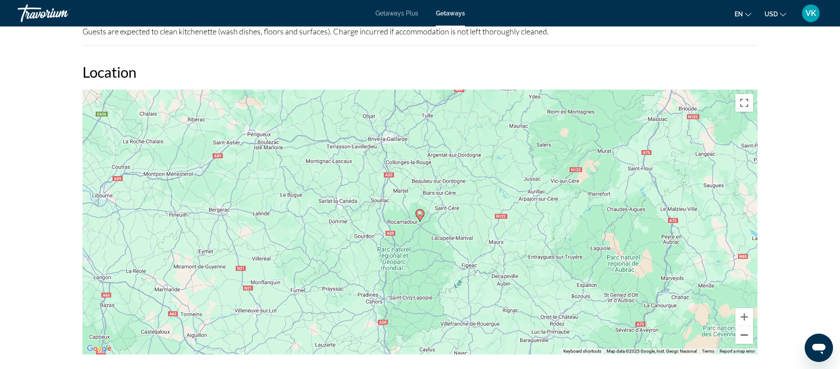
click at [744, 338] on button "Zoom out" at bounding box center [745, 335] width 18 height 18
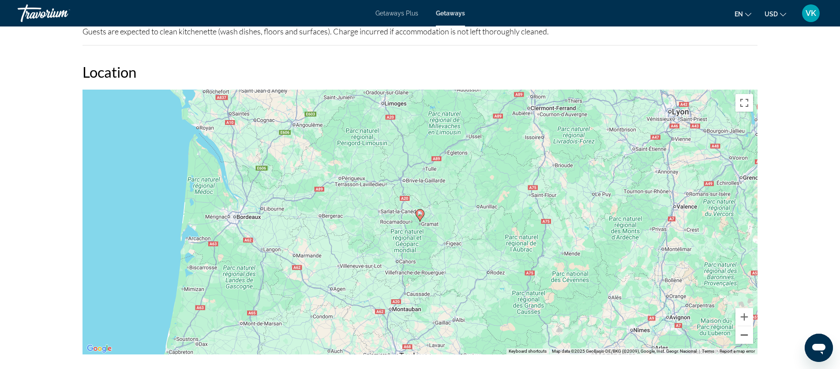
click at [744, 338] on button "Zoom out" at bounding box center [745, 335] width 18 height 18
